Goal: Information Seeking & Learning: Learn about a topic

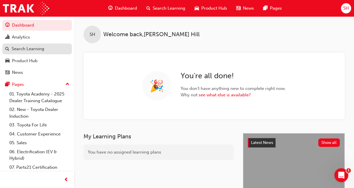
click at [30, 49] on div "Search Learning" at bounding box center [28, 48] width 33 height 7
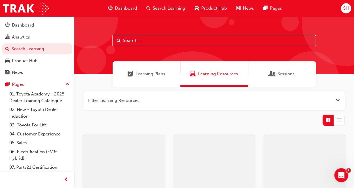
click at [136, 38] on input "text" at bounding box center [214, 40] width 204 height 11
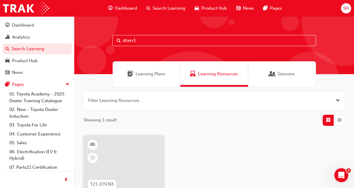
type input "dten3"
click at [133, 143] on div at bounding box center [123, 164] width 81 height 58
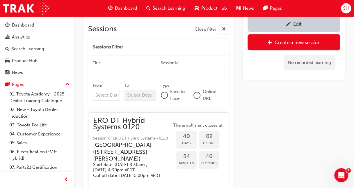
scroll to position [352, 0]
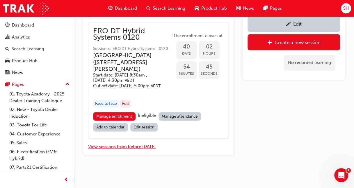
click at [139, 147] on button "View sessions from before [DATE]" at bounding box center [122, 146] width 68 height 7
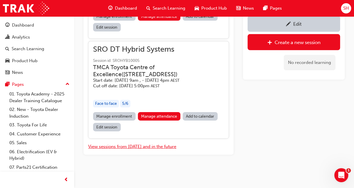
scroll to position [6477, 0]
click at [161, 116] on link "Manage attendance" at bounding box center [159, 116] width 43 height 8
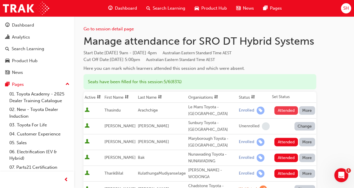
click at [286, 111] on button "Attended" at bounding box center [287, 110] width 24 height 8
click at [281, 137] on button "Attended" at bounding box center [287, 141] width 24 height 8
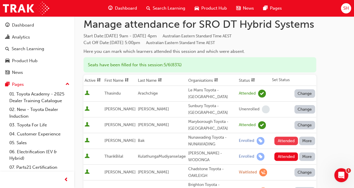
scroll to position [29, 0]
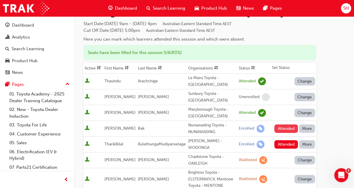
click at [287, 125] on button "Attended" at bounding box center [287, 128] width 24 height 8
click at [290, 140] on button "Attended" at bounding box center [287, 144] width 24 height 8
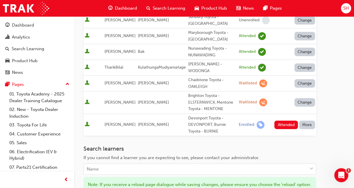
scroll to position [117, 0]
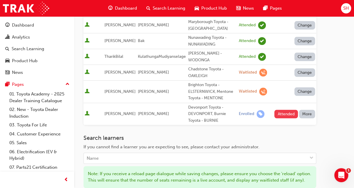
click at [288, 110] on button "Attended" at bounding box center [287, 114] width 24 height 8
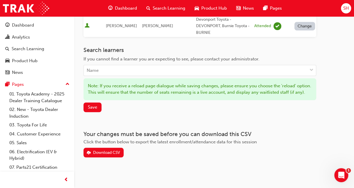
scroll to position [198, 0]
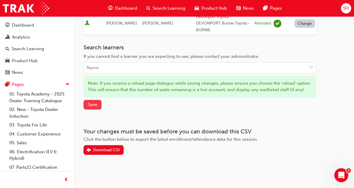
click at [93, 106] on span "Save" at bounding box center [92, 104] width 9 height 5
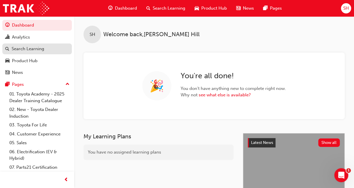
click at [38, 52] on div "Search Learning" at bounding box center [28, 48] width 33 height 7
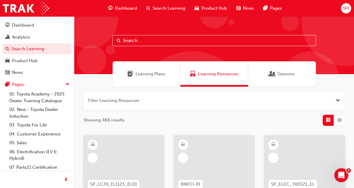
click at [136, 43] on input "text" at bounding box center [214, 40] width 204 height 11
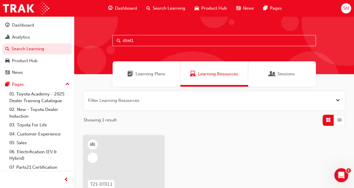
type input "dtel1"
click at [142, 153] on div at bounding box center [123, 164] width 81 height 58
click at [143, 39] on input "dtel1" at bounding box center [214, 40] width 204 height 11
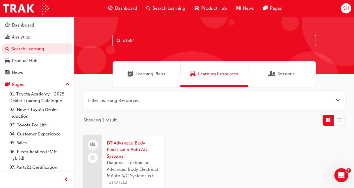
type input "dtel2"
click at [142, 154] on span "DT Advanced Body Electrical & Auto A/C Systems" at bounding box center [133, 150] width 53 height 20
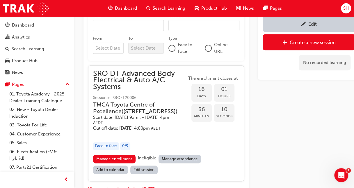
scroll to position [337, 0]
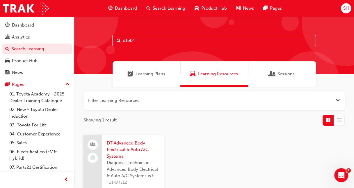
click at [156, 41] on input "dtel2" at bounding box center [214, 40] width 204 height 11
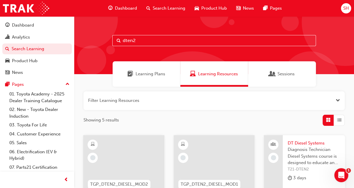
type input "dten2"
click at [317, 155] on span "Diagnosis Technician Diesel Systems course is designed to educate and inform al…" at bounding box center [314, 156] width 53 height 20
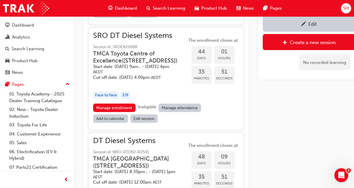
scroll to position [582, 0]
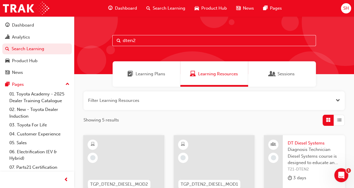
click at [150, 41] on input "dten2" at bounding box center [214, 40] width 204 height 11
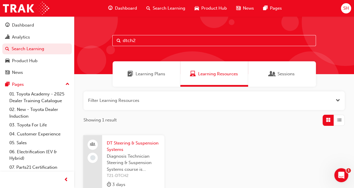
type input "dtch2"
click at [133, 145] on span "DT Steering & Suspension Systems" at bounding box center [133, 146] width 53 height 13
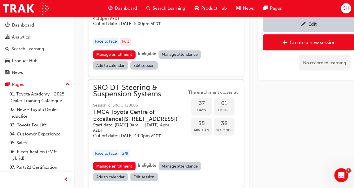
scroll to position [534, 0]
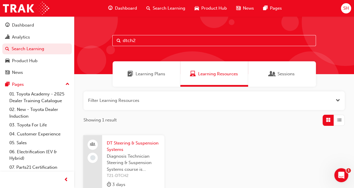
click at [145, 40] on input "dtch2" at bounding box center [214, 40] width 204 height 11
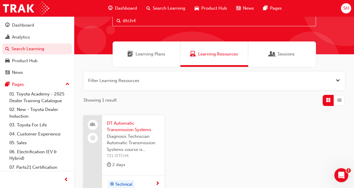
scroll to position [29, 0]
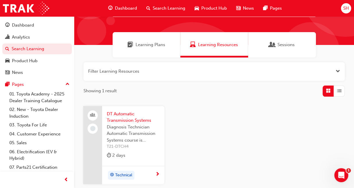
type input "dtch4"
click at [147, 118] on span "DT Automatic Transmission Systems" at bounding box center [133, 116] width 53 height 13
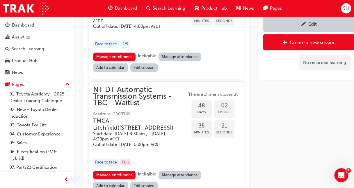
scroll to position [1205, 0]
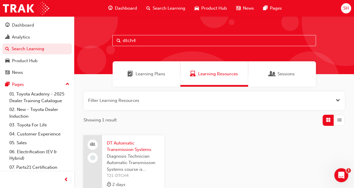
click at [139, 42] on input "dtch4" at bounding box center [214, 40] width 204 height 11
type input "dtel4"
click at [111, 183] on span "duration-icon" at bounding box center [109, 184] width 4 height 7
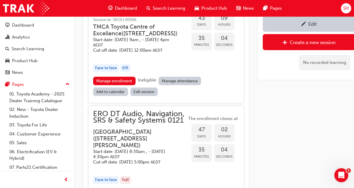
scroll to position [774, 0]
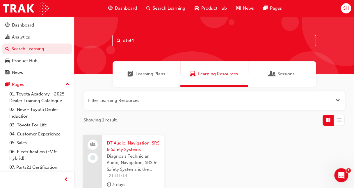
click at [134, 41] on input "dtel4" at bounding box center [214, 40] width 204 height 11
